Goal: Task Accomplishment & Management: Use online tool/utility

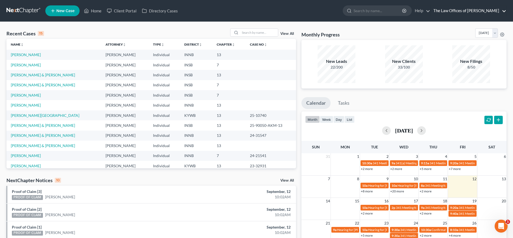
click at [463, 10] on link "The Law Offices of [PERSON_NAME]" at bounding box center [469, 11] width 76 height 10
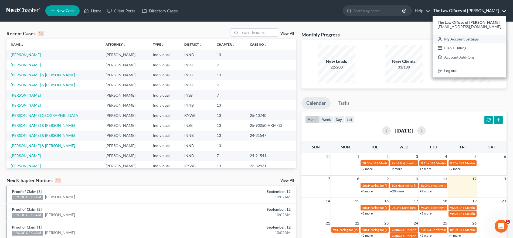
click at [466, 39] on link "My Account Settings" at bounding box center [470, 39] width 74 height 9
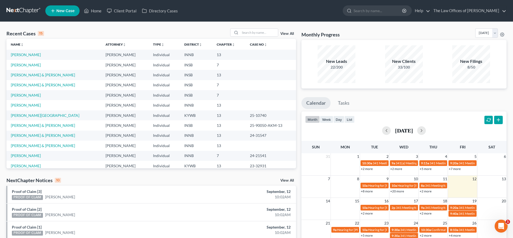
select select "28"
select select "23"
select select "15"
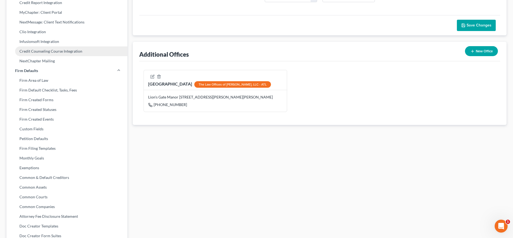
scroll to position [171, 0]
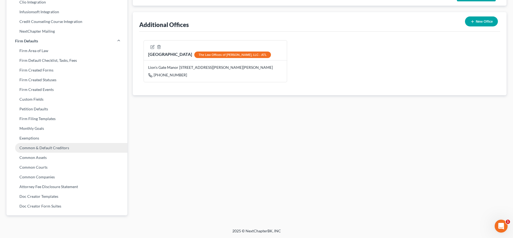
click at [54, 146] on link "Common & Default Creditors" at bounding box center [66, 148] width 121 height 10
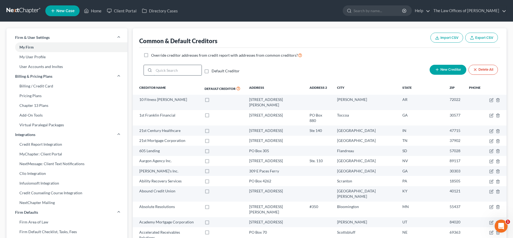
click at [175, 68] on input "search" at bounding box center [178, 70] width 48 height 10
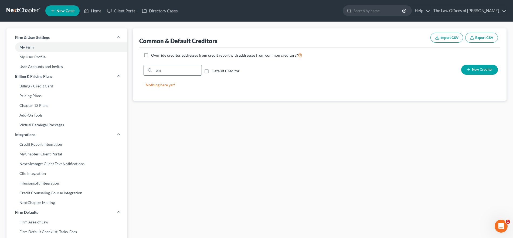
type input "e"
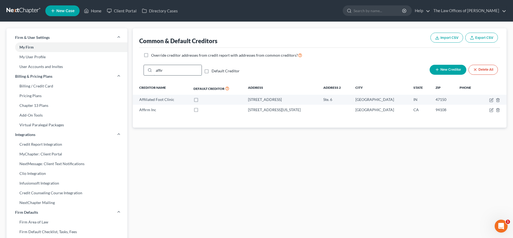
type input "affirm"
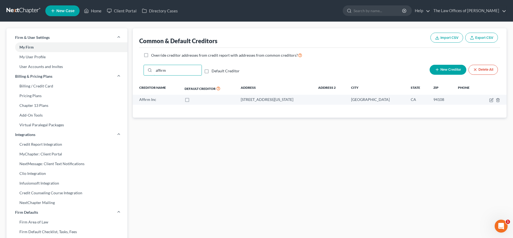
drag, startPoint x: 173, startPoint y: 75, endPoint x: 135, endPoint y: 77, distance: 37.9
click at [135, 77] on div "Common & Default Creditors Import CSV Export CSV Override creditor addresses fr…" at bounding box center [320, 72] width 374 height 89
type input "k"
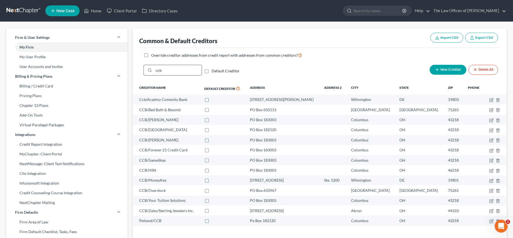
drag, startPoint x: 166, startPoint y: 72, endPoint x: 145, endPoint y: 70, distance: 21.1
click at [145, 70] on div "ccb" at bounding box center [173, 70] width 58 height 11
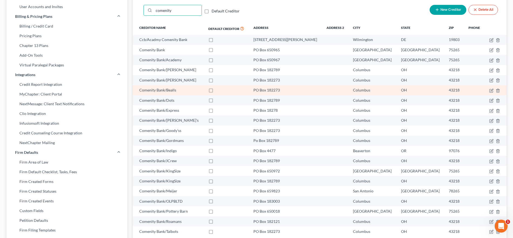
scroll to position [74, 0]
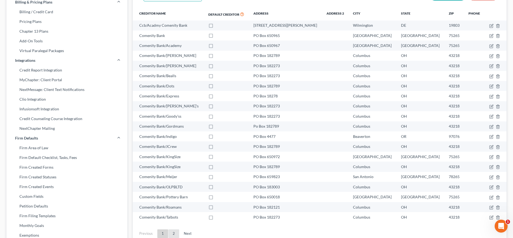
click at [172, 236] on link "2" at bounding box center [173, 233] width 11 height 9
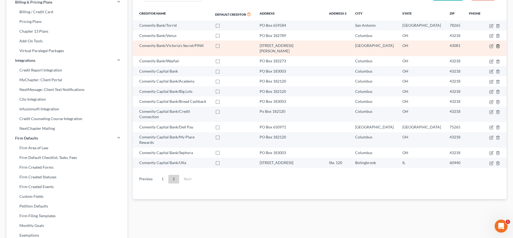
click at [498, 47] on icon "button" at bounding box center [498, 46] width 4 height 4
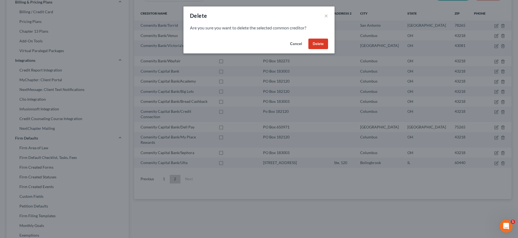
click at [317, 43] on button "Delete" at bounding box center [319, 44] width 20 height 11
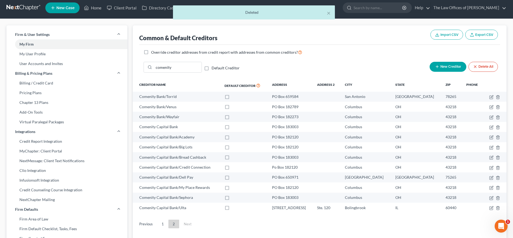
scroll to position [0, 0]
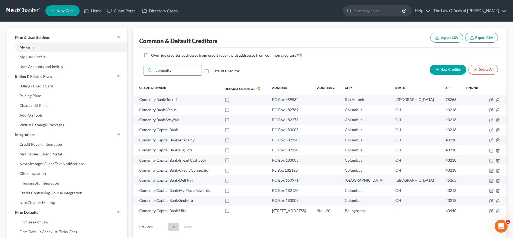
drag, startPoint x: 177, startPoint y: 68, endPoint x: 134, endPoint y: 72, distance: 43.0
click at [134, 72] on div "Common & Default Creditors Import CSV Export CSV Override creditor addresses fr…" at bounding box center [320, 137] width 374 height 219
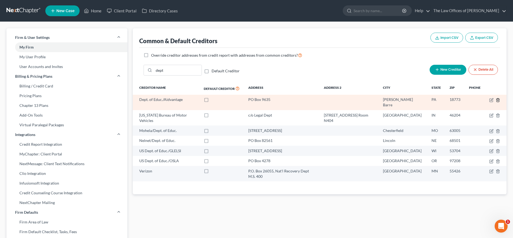
click at [497, 99] on polyline "button" at bounding box center [497, 99] width 3 height 0
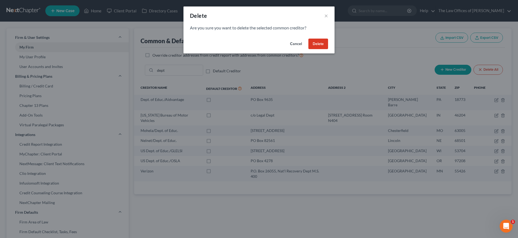
click at [322, 39] on button "Delete" at bounding box center [319, 44] width 20 height 11
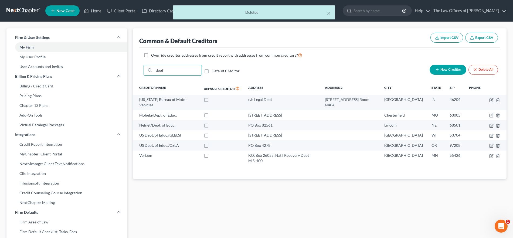
drag, startPoint x: 175, startPoint y: 69, endPoint x: 135, endPoint y: 70, distance: 40.2
click at [135, 70] on div "Common & Default Creditors Import CSV Export CSV Override creditor addresses fr…" at bounding box center [320, 103] width 374 height 151
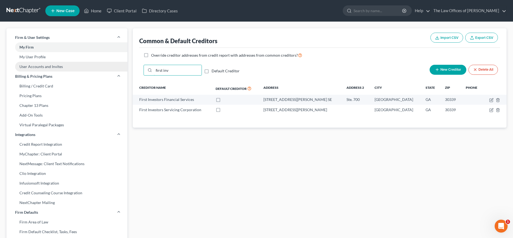
drag, startPoint x: 177, startPoint y: 71, endPoint x: 111, endPoint y: 68, distance: 65.9
click at [111, 68] on div "Firm & User Settings My Firm My User Profile User Accounts and Invites Billing …" at bounding box center [257, 210] width 506 height 365
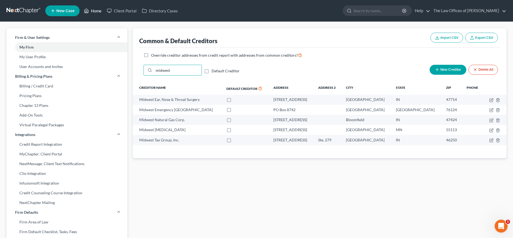
type input "midwest"
drag, startPoint x: 98, startPoint y: 10, endPoint x: 117, endPoint y: 21, distance: 22.2
click at [98, 10] on link "Home" at bounding box center [92, 11] width 23 height 10
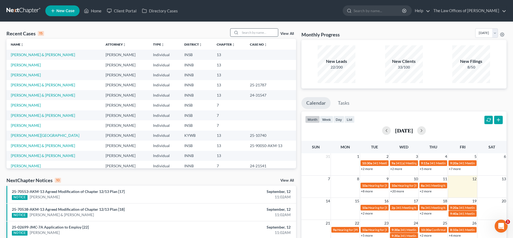
click at [246, 30] on input "search" at bounding box center [259, 33] width 38 height 8
type input "[PERSON_NAME]"
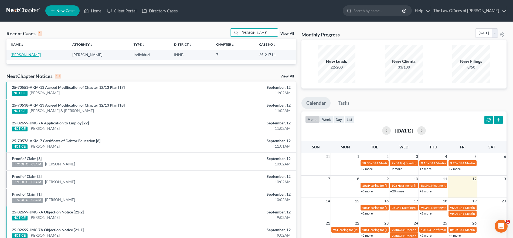
click at [21, 55] on link "[PERSON_NAME]" at bounding box center [26, 54] width 30 height 5
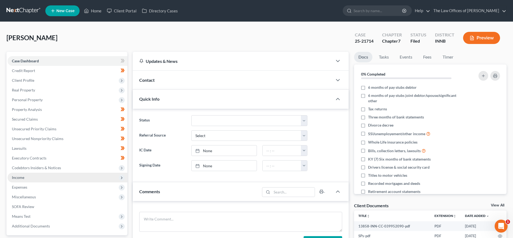
scroll to position [94, 0]
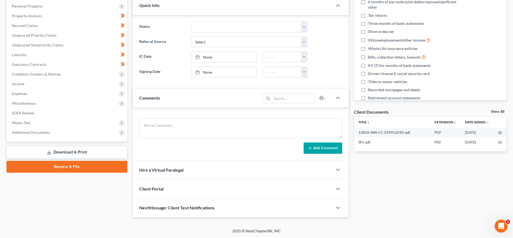
click at [48, 127] on span "Means Test" at bounding box center [68, 123] width 120 height 10
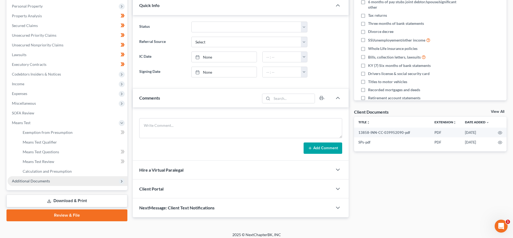
click at [54, 183] on span "Additional Documents" at bounding box center [68, 181] width 120 height 10
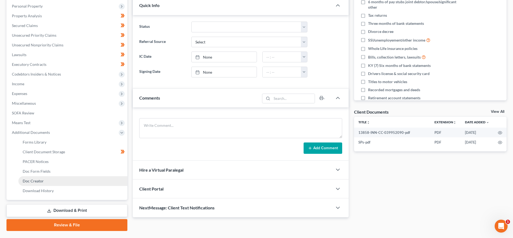
click at [59, 184] on link "Doc Creator" at bounding box center [72, 181] width 109 height 10
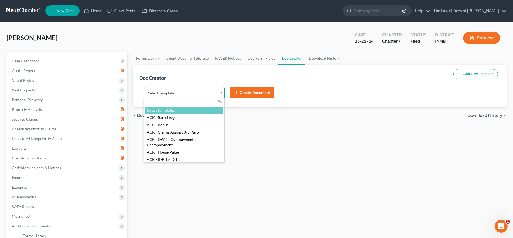
click at [162, 90] on body "Home New Case Client Portal Directory Cases The Law Offices of [PERSON_NAME] [P…" at bounding box center [256, 172] width 513 height 345
type input "innb"
select select "114646"
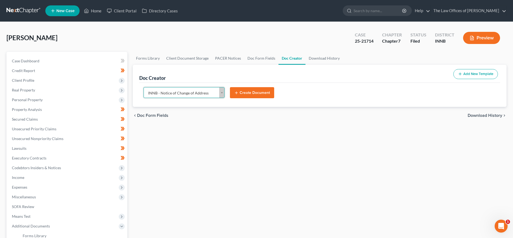
click at [249, 93] on button "Create Document" at bounding box center [252, 92] width 44 height 11
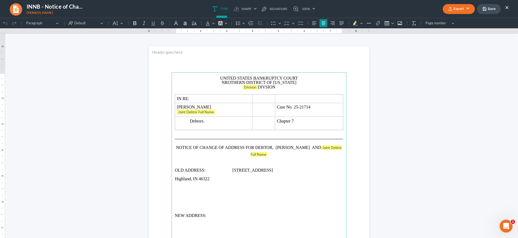
click at [230, 169] on p "OLD ADDRESS: [STREET_ADDRESS]" at bounding box center [259, 174] width 168 height 17
click at [229, 82] on span "NROTHERN DISTRICT OF [US_STATE]" at bounding box center [259, 82] width 75 height 5
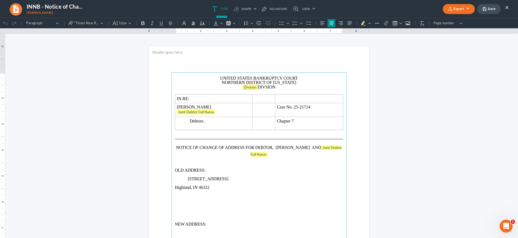
click at [249, 87] on tag "Division" at bounding box center [250, 87] width 15 height 5
click at [252, 87] on tag "Division" at bounding box center [250, 87] width 15 height 5
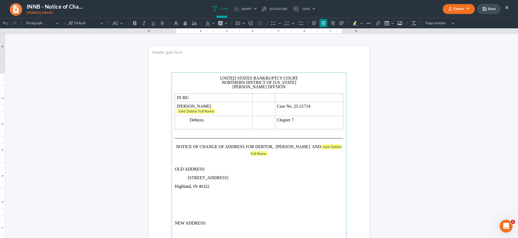
drag, startPoint x: 325, startPoint y: 146, endPoint x: 315, endPoint y: 146, distance: 10.0
click at [315, 146] on p "NOTICE OF CHANGE OF ADDRESS FOR DEBTOR, [PERSON_NAME] AND Joint Debtor Full Name" at bounding box center [259, 150] width 168 height 14
click at [187, 177] on p "[STREET_ADDRESS]" at bounding box center [259, 182] width 168 height 17
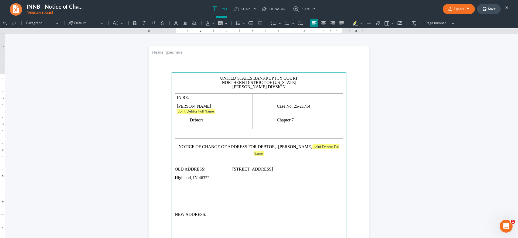
click at [230, 170] on p "OLD ADDRESS: [STREET_ADDRESS]" at bounding box center [259, 173] width 168 height 17
click at [230, 168] on p "OLD ADDRESS: [STREET_ADDRESS]" at bounding box center [259, 173] width 168 height 17
drag, startPoint x: 210, startPoint y: 187, endPoint x: 197, endPoint y: 178, distance: 15.2
click at [175, 178] on p "[STREET_ADDRESS]" at bounding box center [259, 182] width 168 height 17
click at [253, 22] on icon "Editor toolbar" at bounding box center [250, 23] width 5 height 5
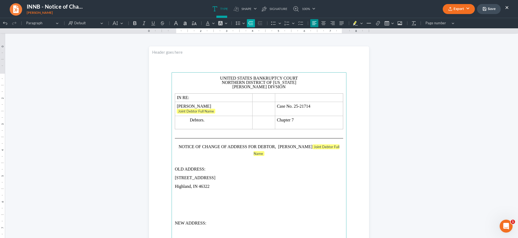
click at [253, 22] on icon "Editor toolbar" at bounding box center [250, 23] width 5 height 5
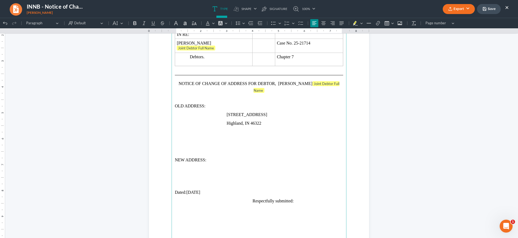
scroll to position [72, 0]
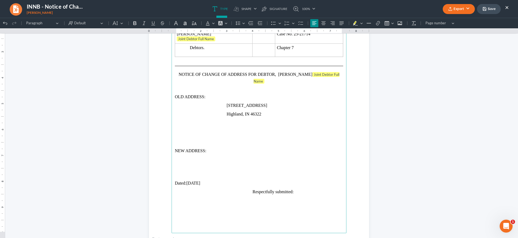
click at [206, 143] on p "Rich Text Editor, page-0-main" at bounding box center [259, 143] width 168 height 6
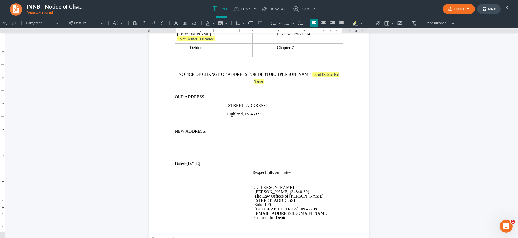
drag, startPoint x: 207, startPoint y: 131, endPoint x: 228, endPoint y: 142, distance: 23.4
click at [207, 131] on p "NEW ADDRESS:" at bounding box center [259, 131] width 168 height 9
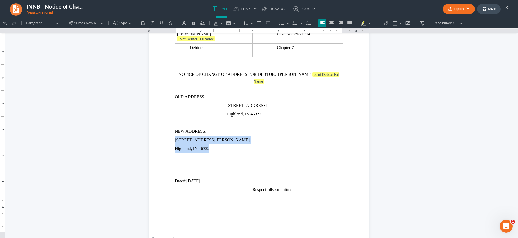
drag, startPoint x: 210, startPoint y: 149, endPoint x: 173, endPoint y: 141, distance: 37.9
click at [173, 141] on main "UNITED STATES BANKRUPTCY COURT NORTHERN DISTRICT OF [US_STATE] [PERSON_NAME] DI…" at bounding box center [259, 116] width 175 height 233
click at [259, 22] on icon "Editor toolbar" at bounding box center [258, 23] width 5 height 5
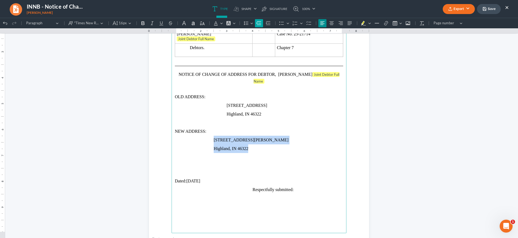
click at [259, 21] on icon "Editor toolbar" at bounding box center [259, 23] width 5 height 4
click at [218, 165] on p "Rich Text Editor, page-0-main" at bounding box center [259, 164] width 168 height 9
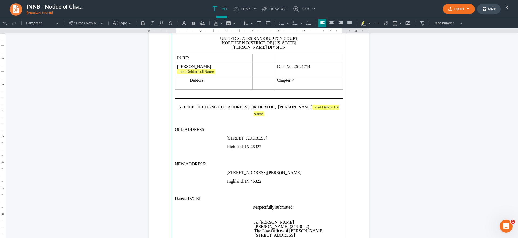
scroll to position [0, 0]
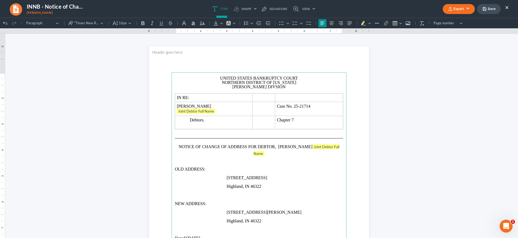
click at [493, 12] on button "Save" at bounding box center [489, 9] width 24 height 10
click at [452, 8] on icon "button" at bounding box center [450, 9] width 4 height 4
click at [454, 22] on link "PDF" at bounding box center [459, 21] width 42 height 9
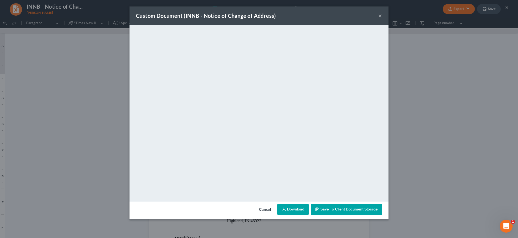
click at [263, 209] on button "Cancel" at bounding box center [265, 209] width 21 height 11
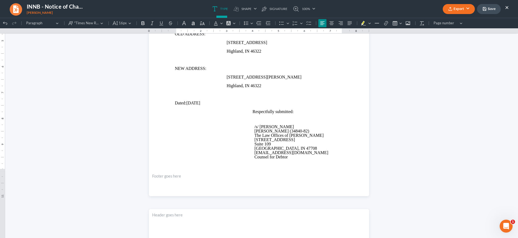
scroll to position [136, 0]
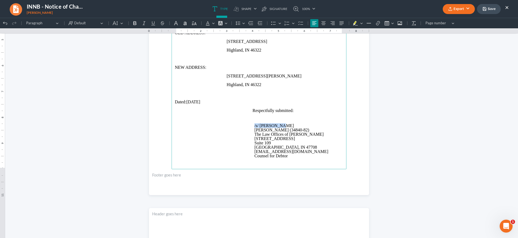
drag, startPoint x: 279, startPoint y: 125, endPoint x: 246, endPoint y: 127, distance: 33.5
click at [246, 127] on main "UNITED STATES BANKRUPTCY COURT NORTHERN DISTRICT OF [US_STATE] [PERSON_NAME] DI…" at bounding box center [259, 52] width 175 height 233
click at [284, 126] on p "/s/ [PERSON_NAME] [PERSON_NAME] (34840-82) The Law Offices of [PERSON_NAME] [ST…" at bounding box center [299, 139] width 89 height 30
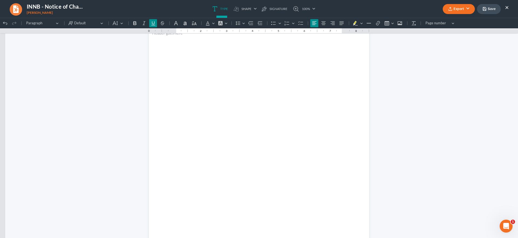
scroll to position [317, 0]
click at [312, 148] on main "Rich Text Editor, page-1-main" at bounding box center [259, 169] width 175 height 233
click at [493, 7] on button "Save" at bounding box center [489, 9] width 24 height 10
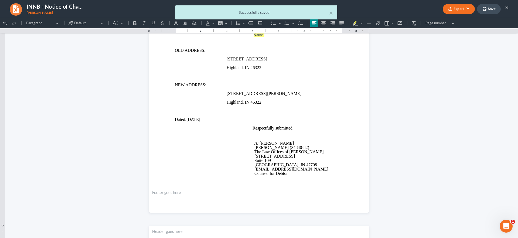
scroll to position [87, 0]
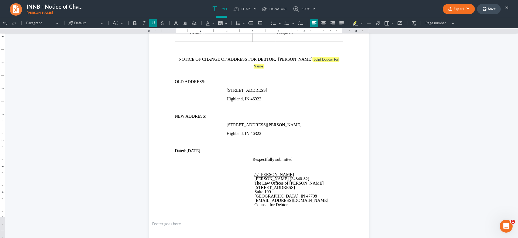
click at [451, 7] on icon "button" at bounding box center [450, 9] width 4 height 4
click at [447, 22] on link "PDF" at bounding box center [459, 21] width 42 height 9
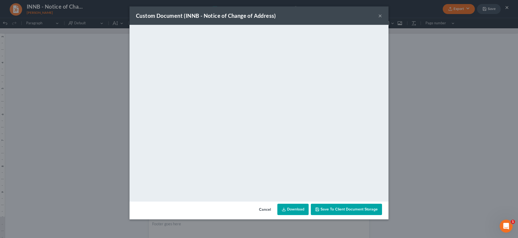
click at [381, 13] on button "×" at bounding box center [380, 15] width 4 height 6
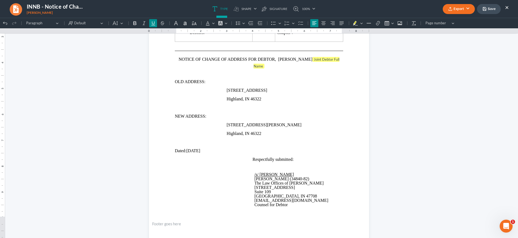
click at [495, 9] on button "Save" at bounding box center [489, 9] width 24 height 10
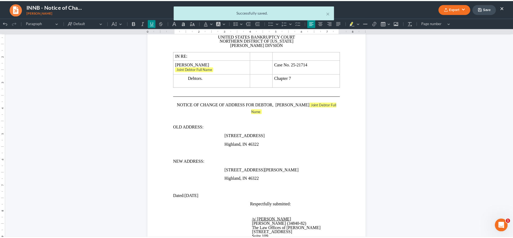
scroll to position [0, 0]
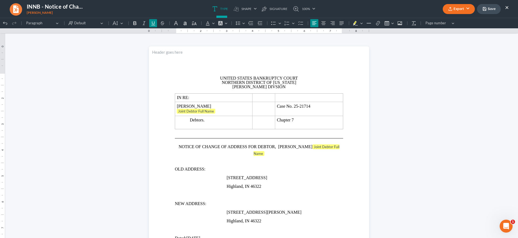
click at [507, 7] on button "×" at bounding box center [507, 7] width 4 height 6
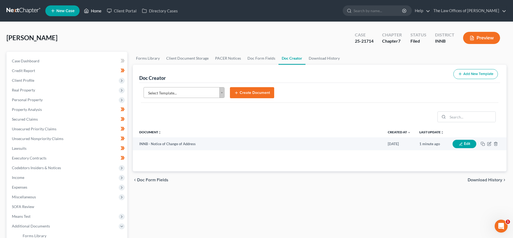
click at [96, 12] on link "Home" at bounding box center [92, 11] width 23 height 10
